Goal: Task Accomplishment & Management: Use online tool/utility

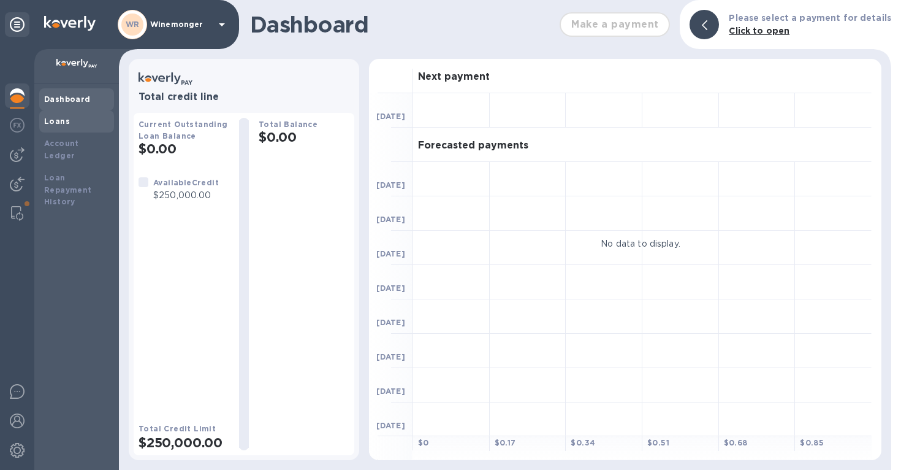
click at [52, 126] on b "Loans" at bounding box center [57, 120] width 26 height 9
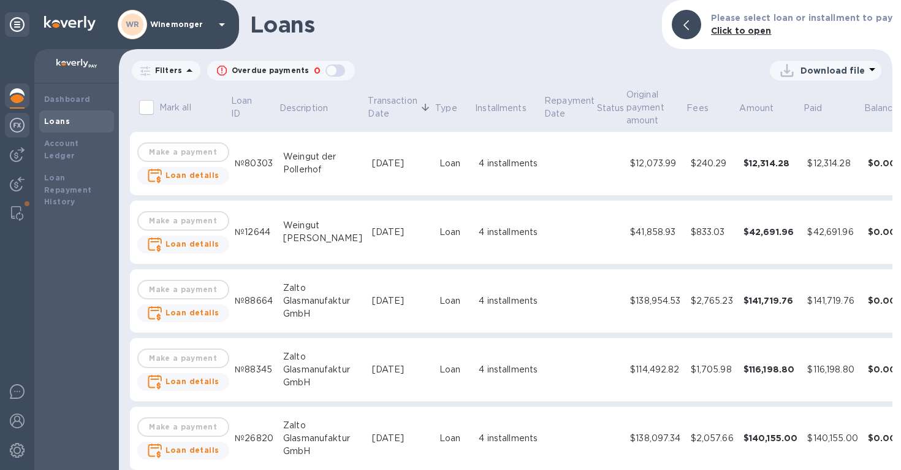
click at [18, 129] on img at bounding box center [17, 125] width 15 height 15
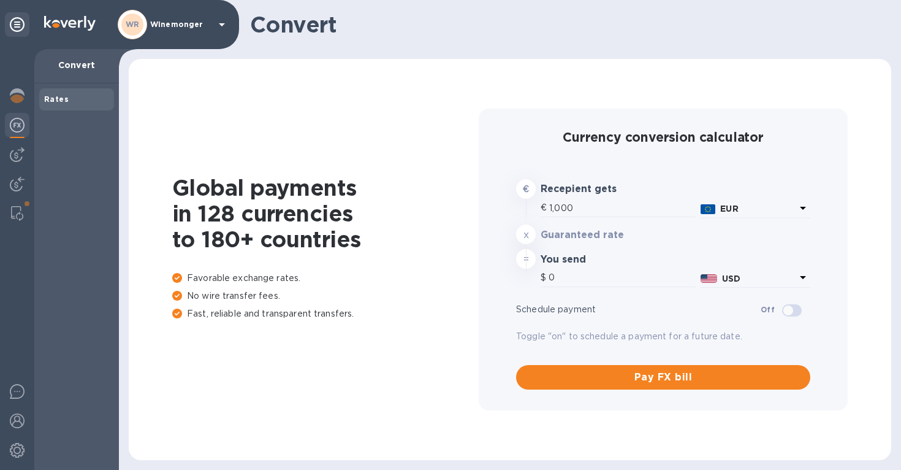
type input "1,182.23"
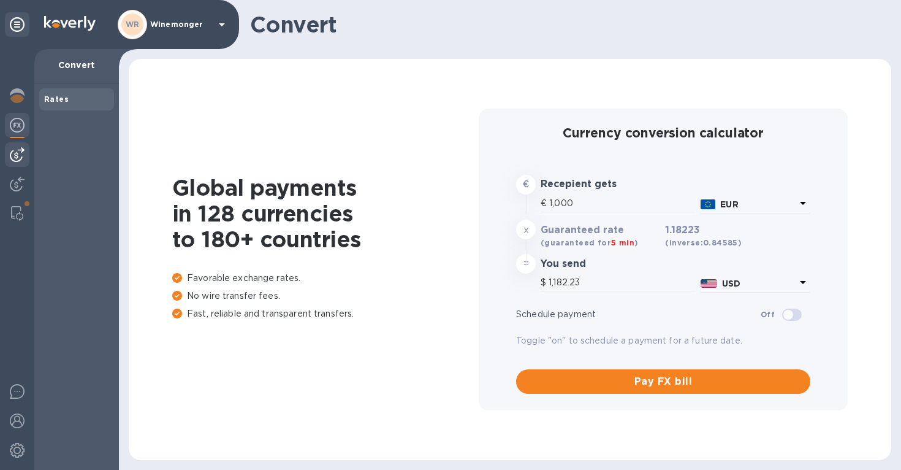
click at [15, 153] on img at bounding box center [17, 154] width 15 height 15
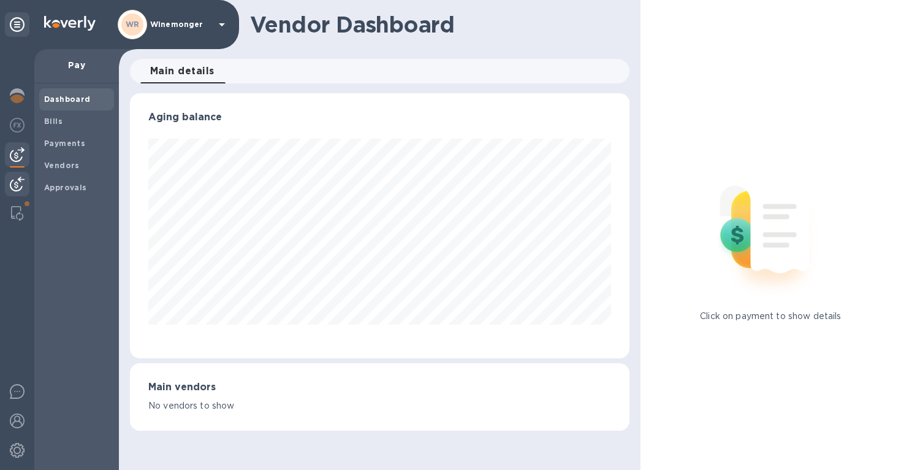
scroll to position [265, 500]
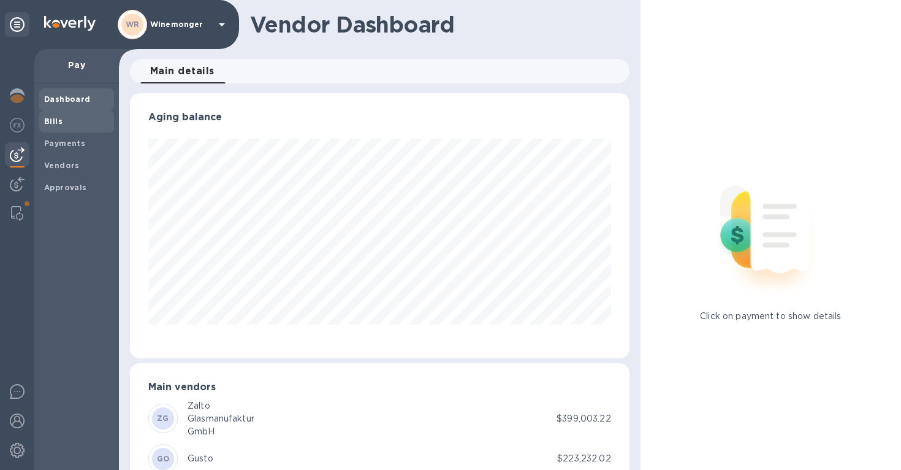
click at [61, 124] on span "Bills" at bounding box center [76, 121] width 65 height 12
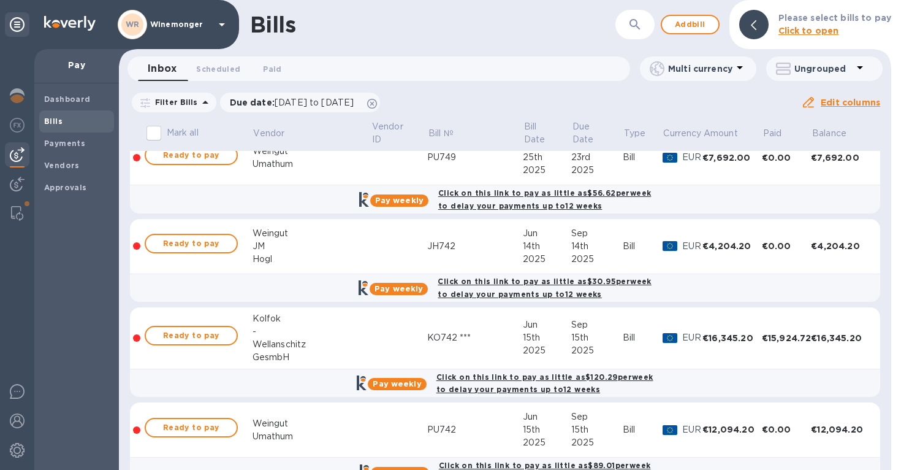
scroll to position [381, 0]
click at [204, 250] on span "Ready to pay" at bounding box center [191, 242] width 71 height 15
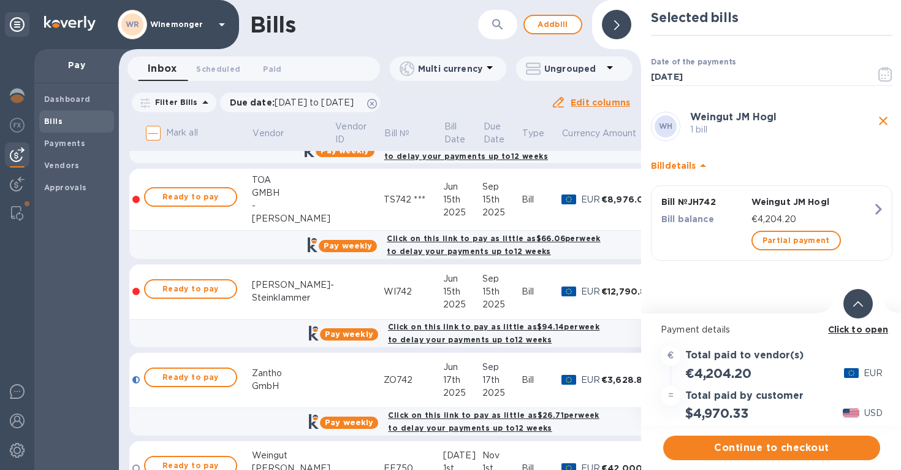
scroll to position [800, 1]
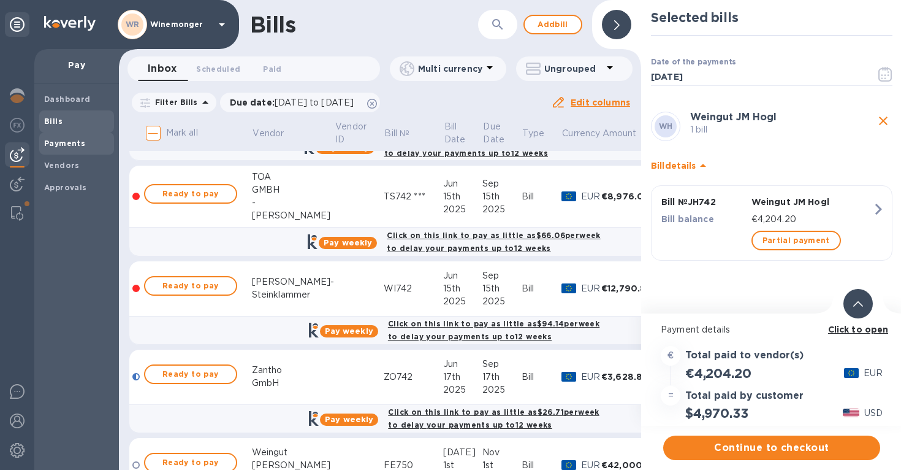
click at [64, 148] on b "Payments" at bounding box center [64, 143] width 41 height 9
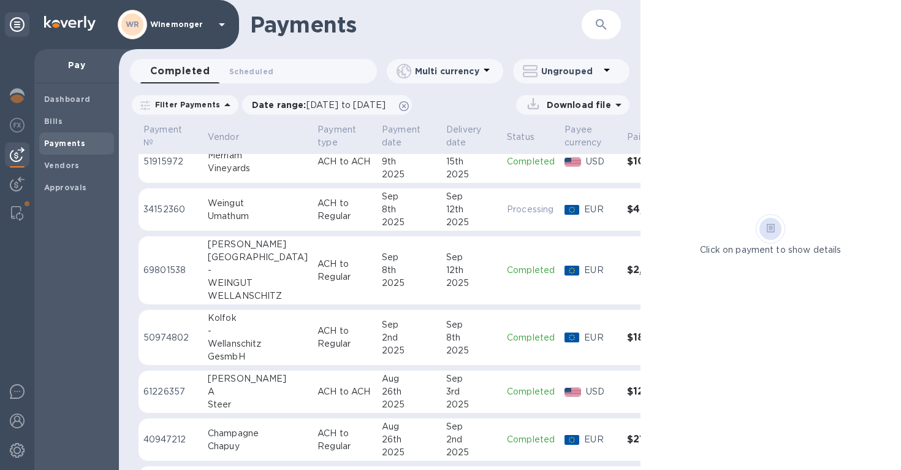
scroll to position [15, 0]
click at [278, 273] on div "-" at bounding box center [258, 268] width 100 height 13
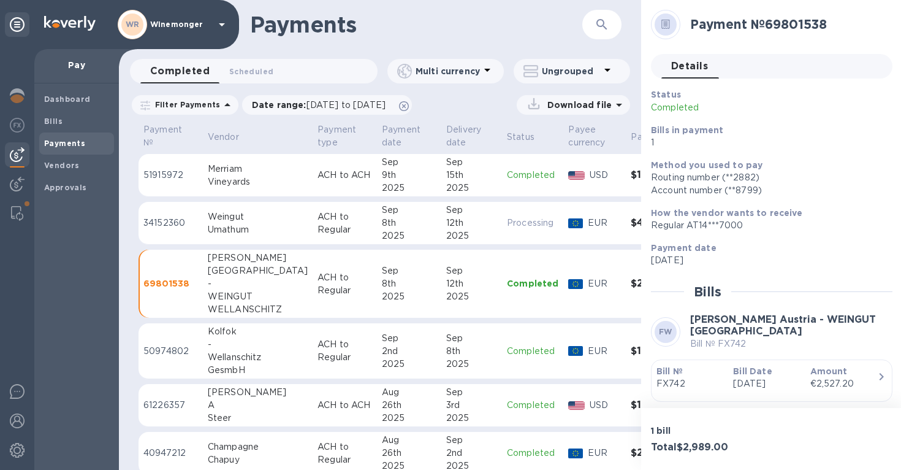
click at [278, 357] on div "Wellanschitz" at bounding box center [258, 357] width 100 height 13
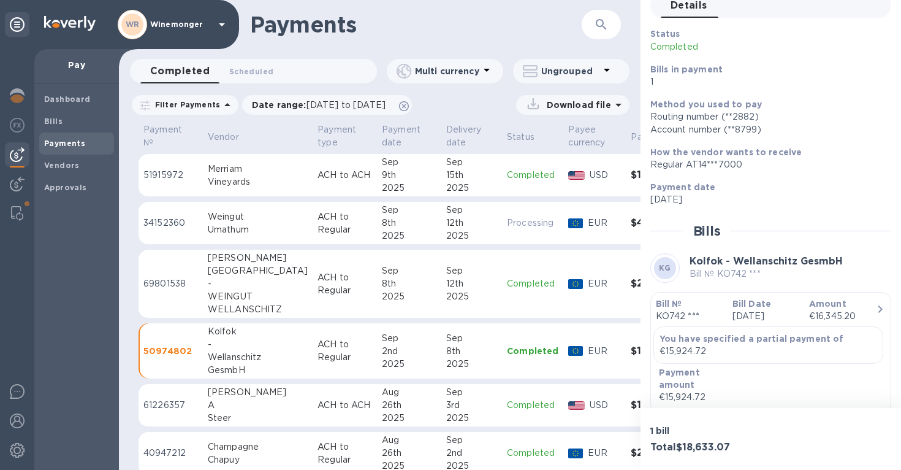
scroll to position [63, 0]
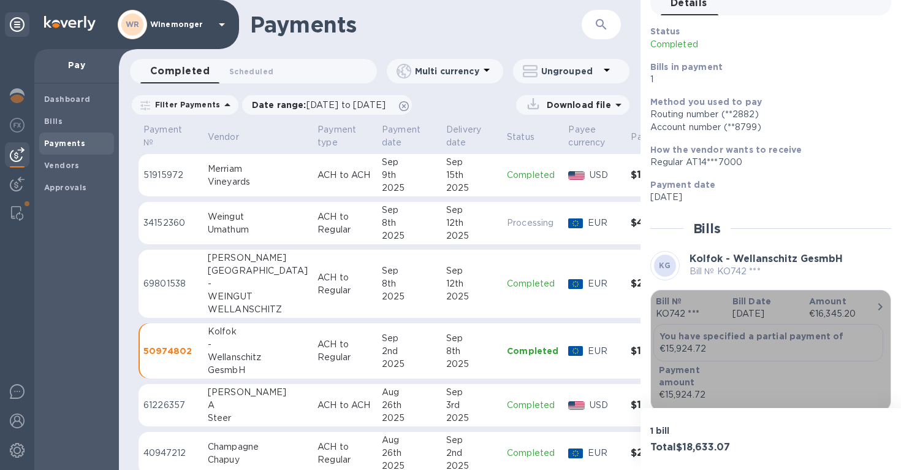
drag, startPoint x: 709, startPoint y: 384, endPoint x: 670, endPoint y: 387, distance: 39.4
click at [670, 388] on div "€15,924.72" at bounding box center [697, 394] width 77 height 13
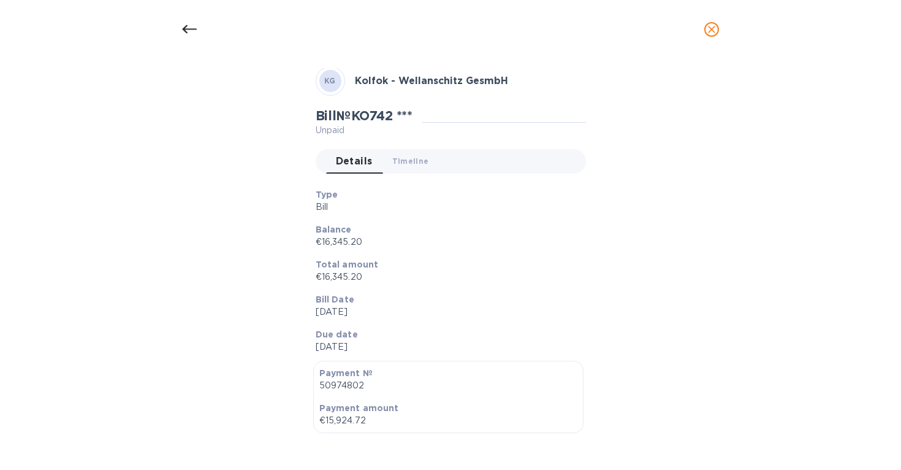
scroll to position [64, 0]
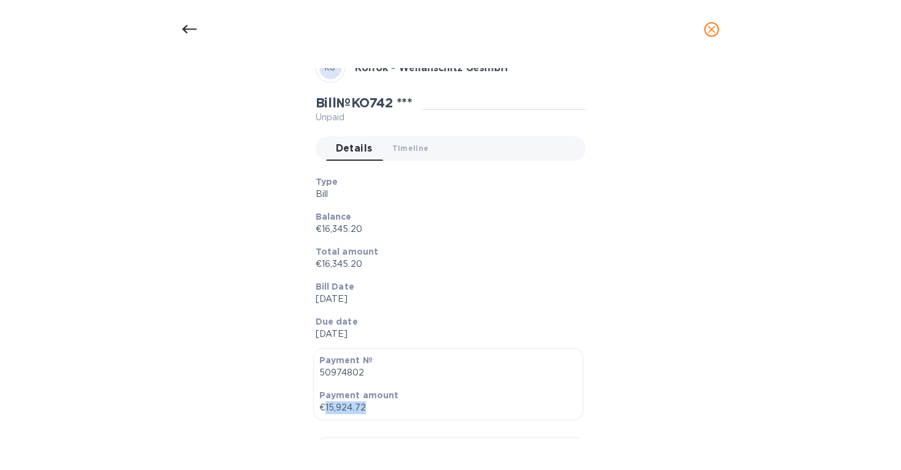
drag, startPoint x: 367, startPoint y: 416, endPoint x: 325, endPoint y: 416, distance: 41.7
click at [325, 414] on p "€15,924.72" at bounding box center [448, 407] width 258 height 13
copy p "15,924.72"
click at [189, 32] on icon at bounding box center [189, 29] width 15 height 15
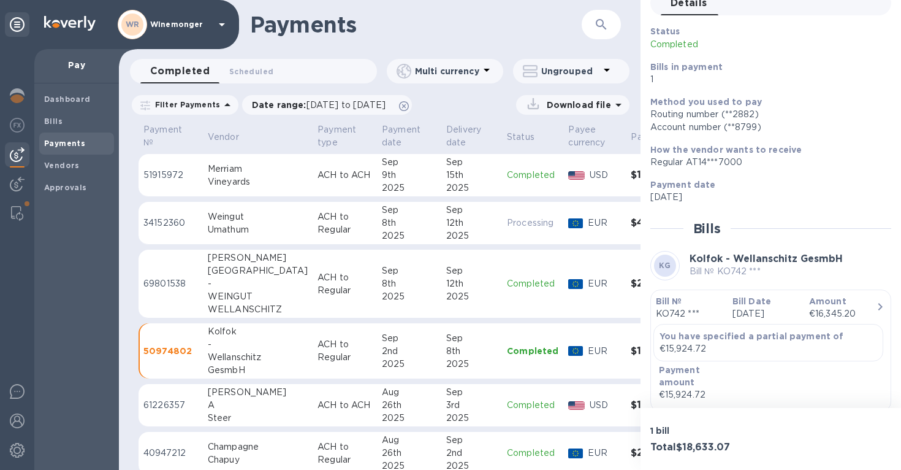
scroll to position [71, 0]
click at [447, 365] on div "2025" at bounding box center [471, 363] width 51 height 13
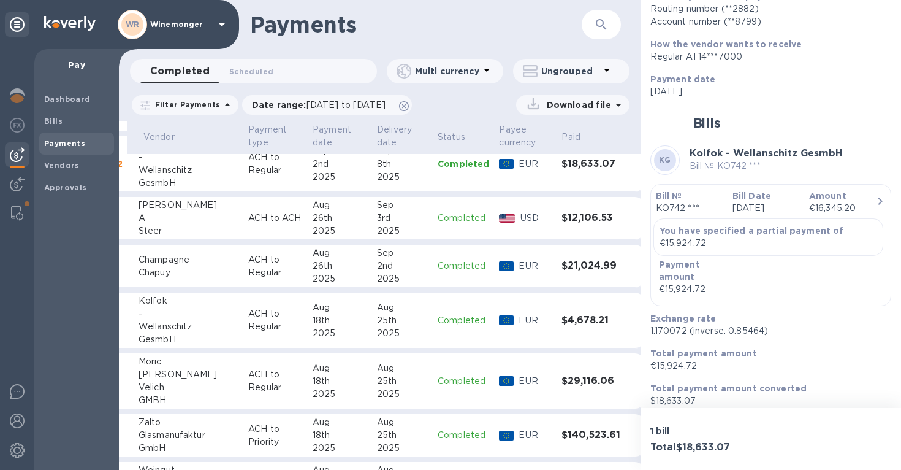
scroll to position [189, 69]
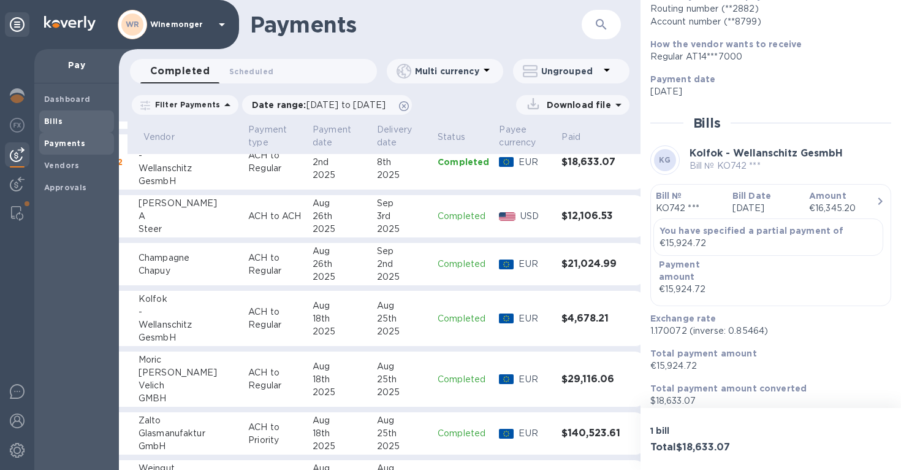
click at [57, 122] on b "Bills" at bounding box center [53, 120] width 18 height 9
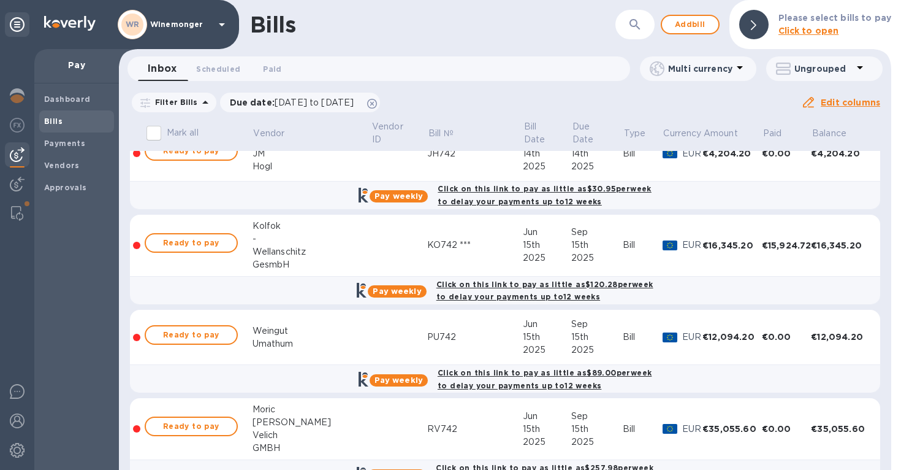
scroll to position [472, 0]
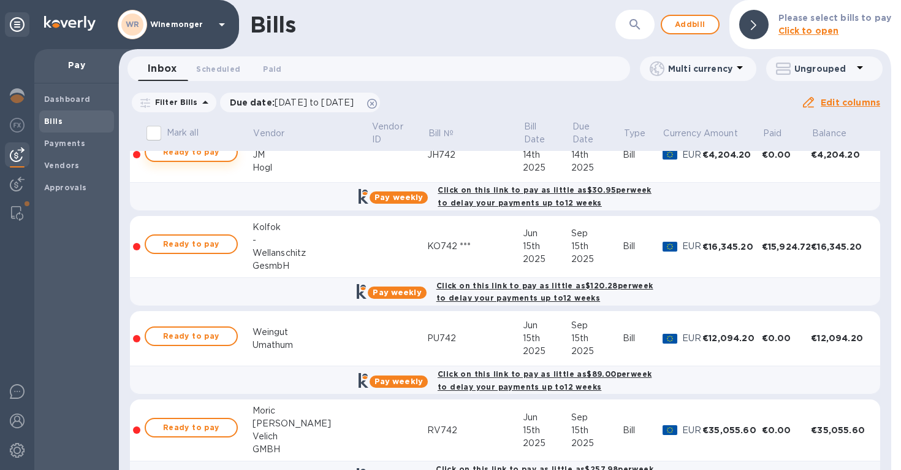
click at [216, 159] on span "Ready to pay" at bounding box center [191, 152] width 71 height 15
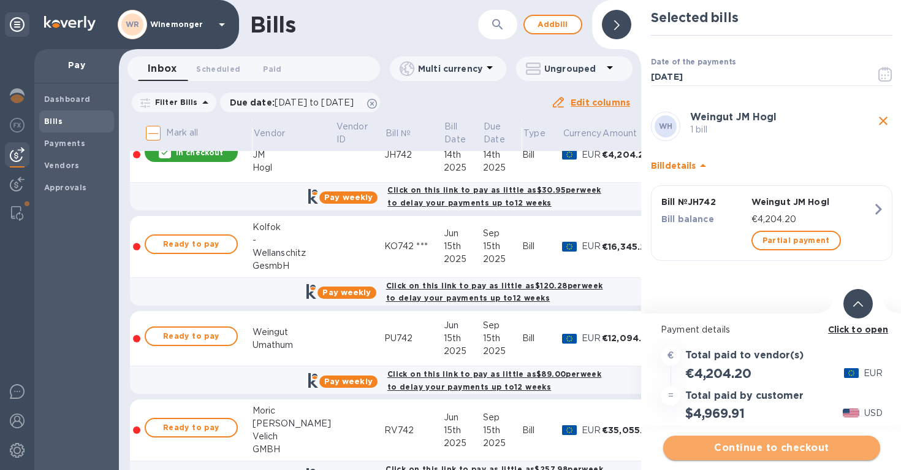
click at [774, 450] on span "Continue to checkout" at bounding box center [771, 447] width 197 height 15
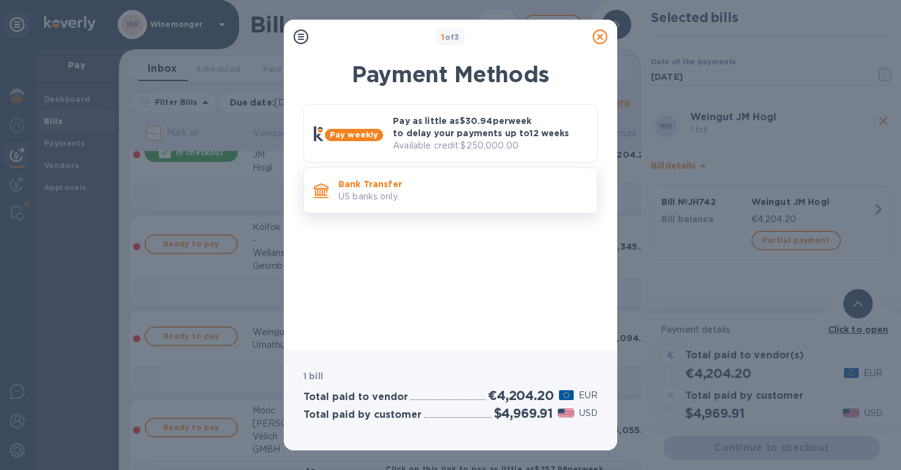
click at [428, 190] on p "Bank Transfer" at bounding box center [462, 184] width 249 height 12
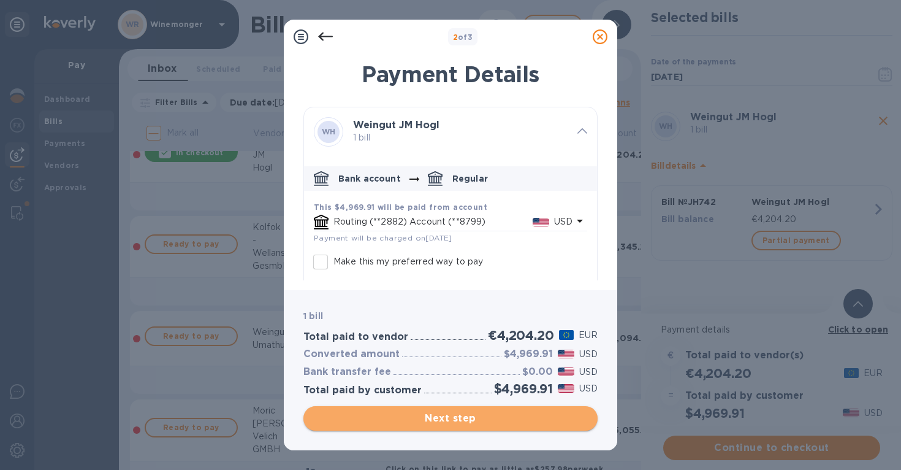
click at [500, 413] on span "Next step" at bounding box center [450, 418] width 275 height 15
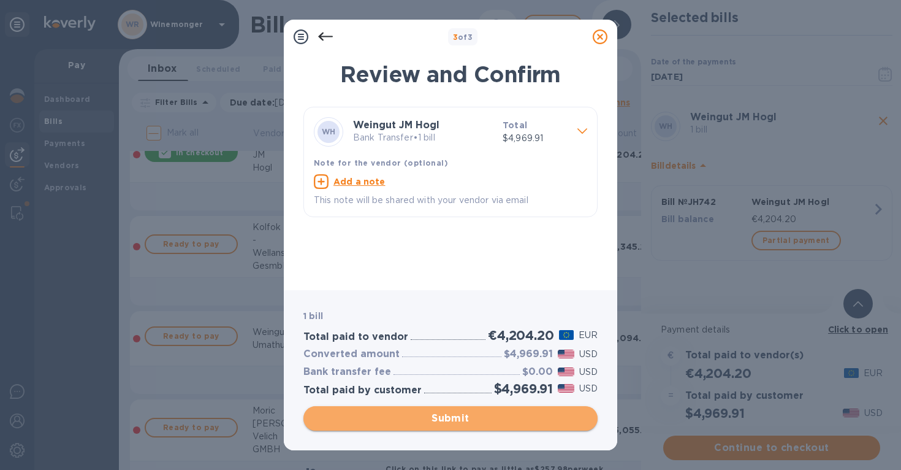
click at [440, 416] on span "Submit" at bounding box center [450, 418] width 275 height 15
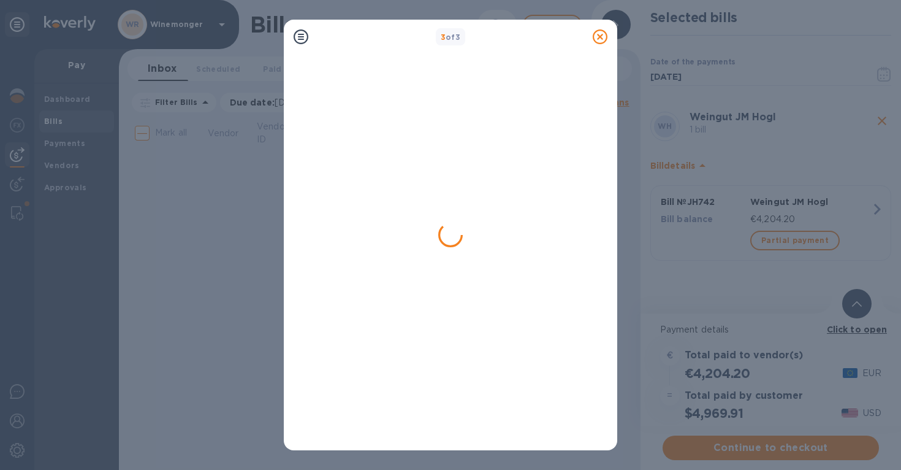
scroll to position [0, 0]
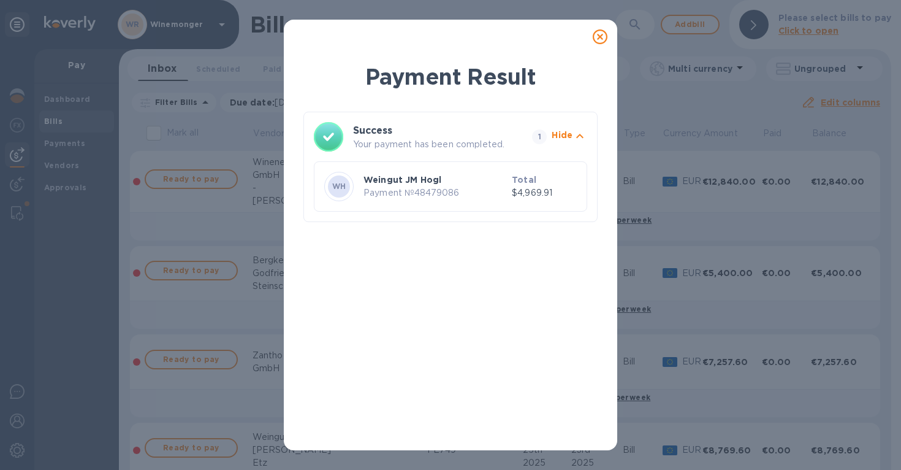
click at [604, 39] on icon at bounding box center [600, 36] width 15 height 15
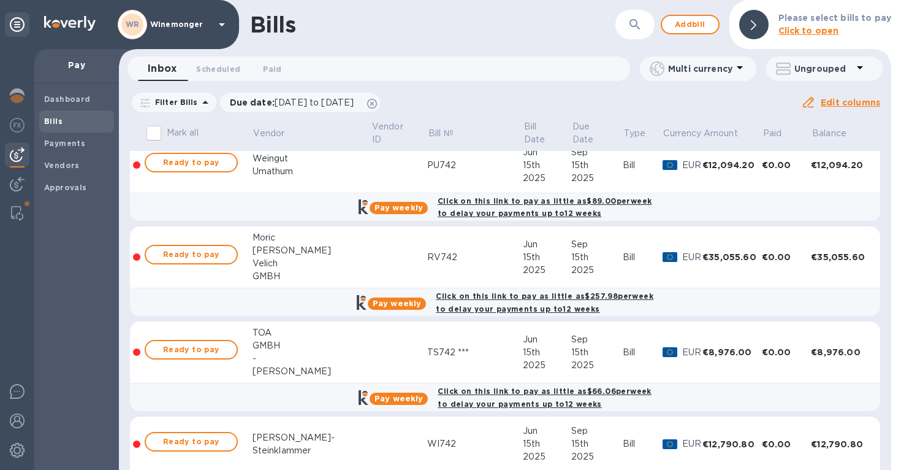
scroll to position [555, 0]
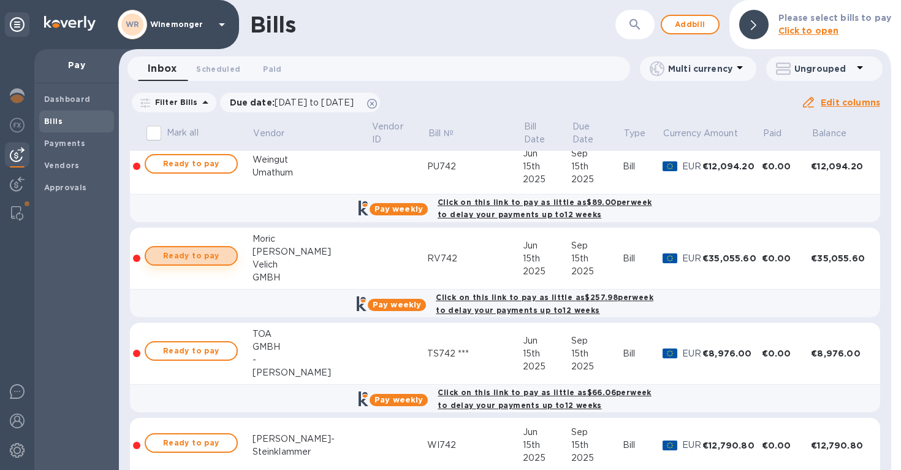
click at [196, 263] on span "Ready to pay" at bounding box center [191, 255] width 71 height 15
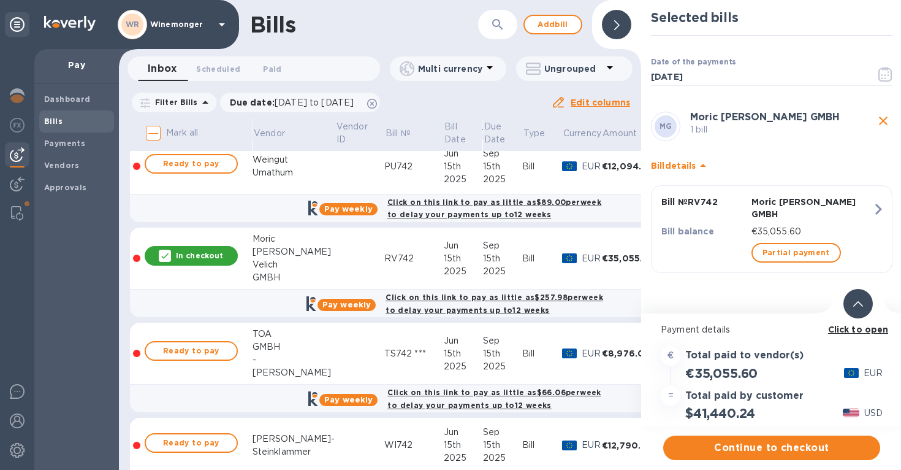
click at [616, 34] on div at bounding box center [616, 24] width 29 height 29
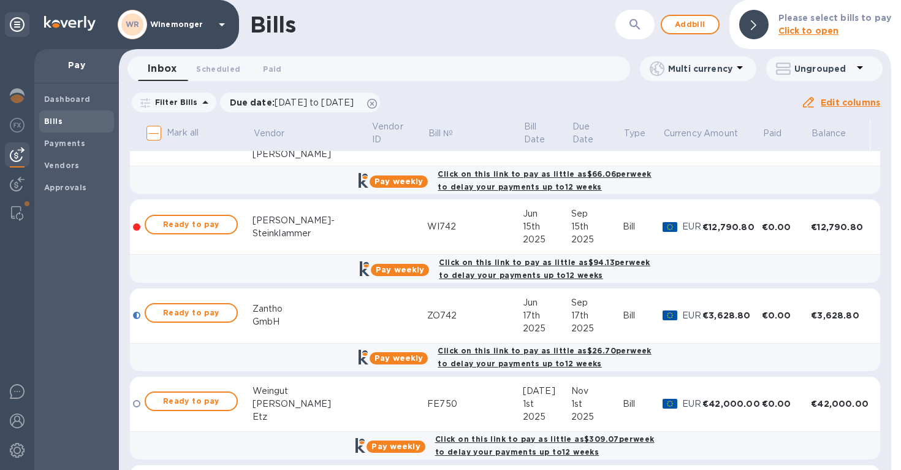
scroll to position [776, 0]
